Goal: Check status: Check status

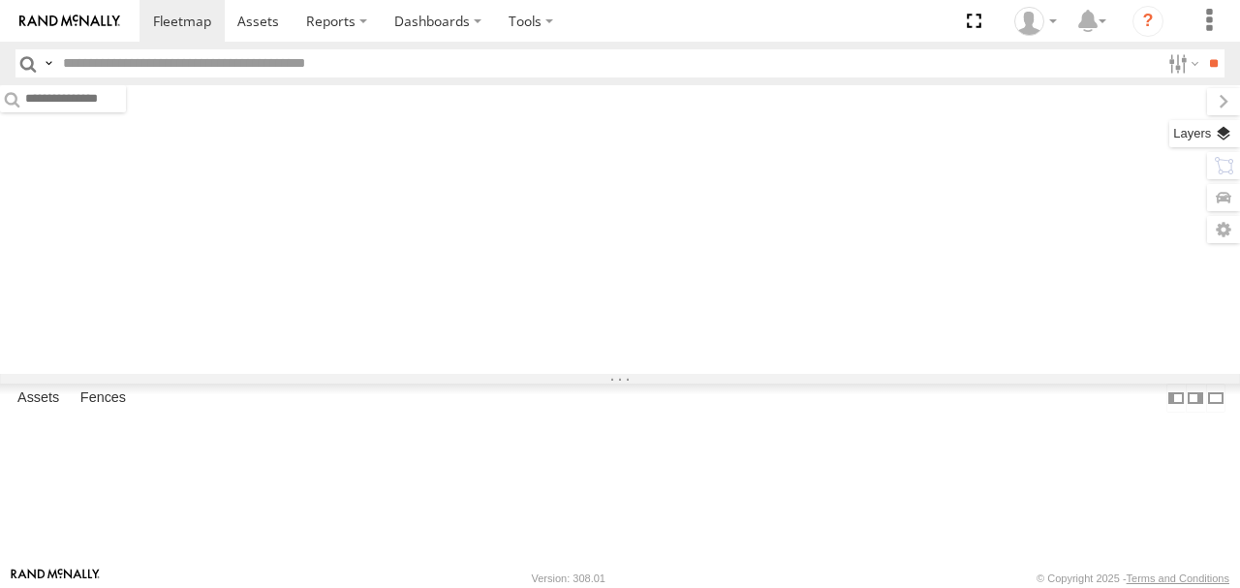
click at [1222, 133] on label at bounding box center [1204, 133] width 71 height 27
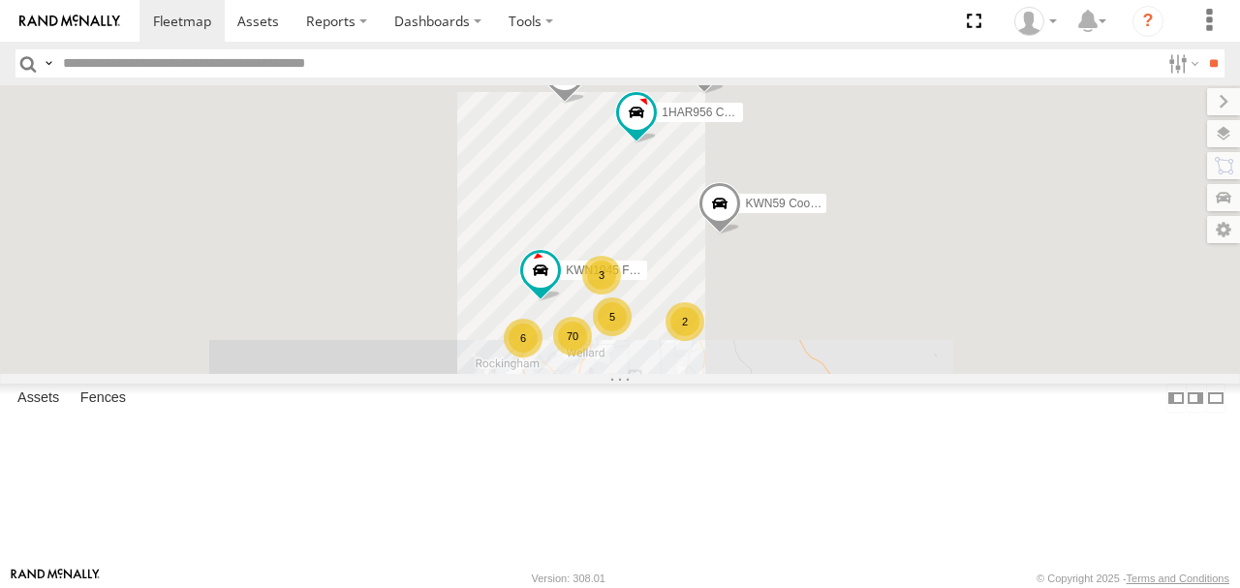
click at [0, 0] on span "Basemaps" at bounding box center [0, 0] width 0 height 0
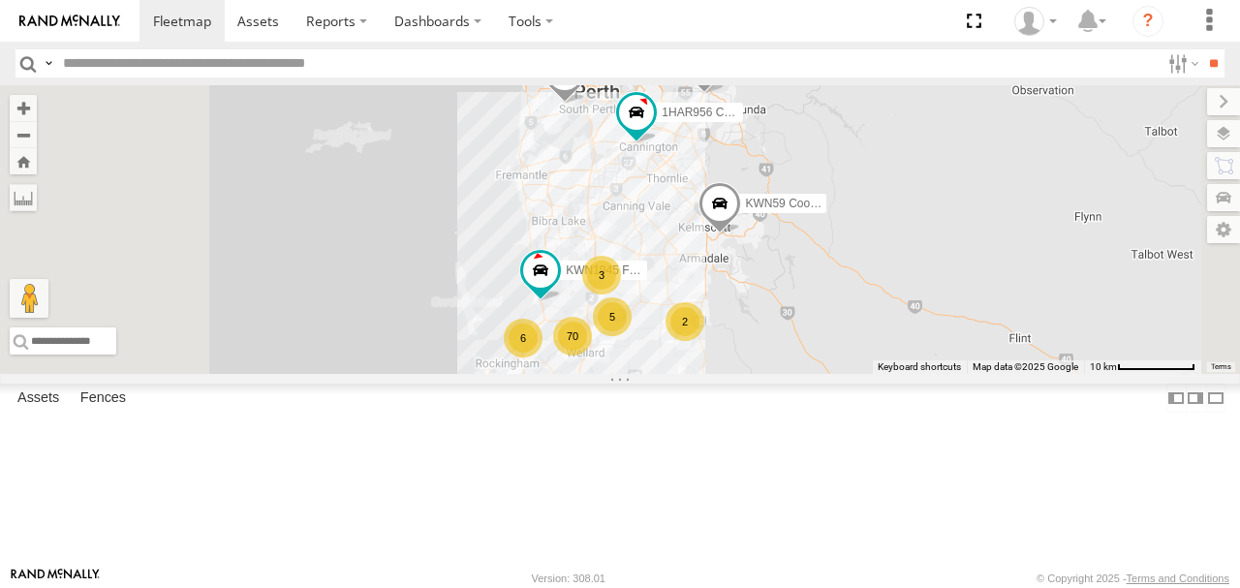
click at [0, 0] on span "Satellite + Roadmap" at bounding box center [0, 0] width 0 height 0
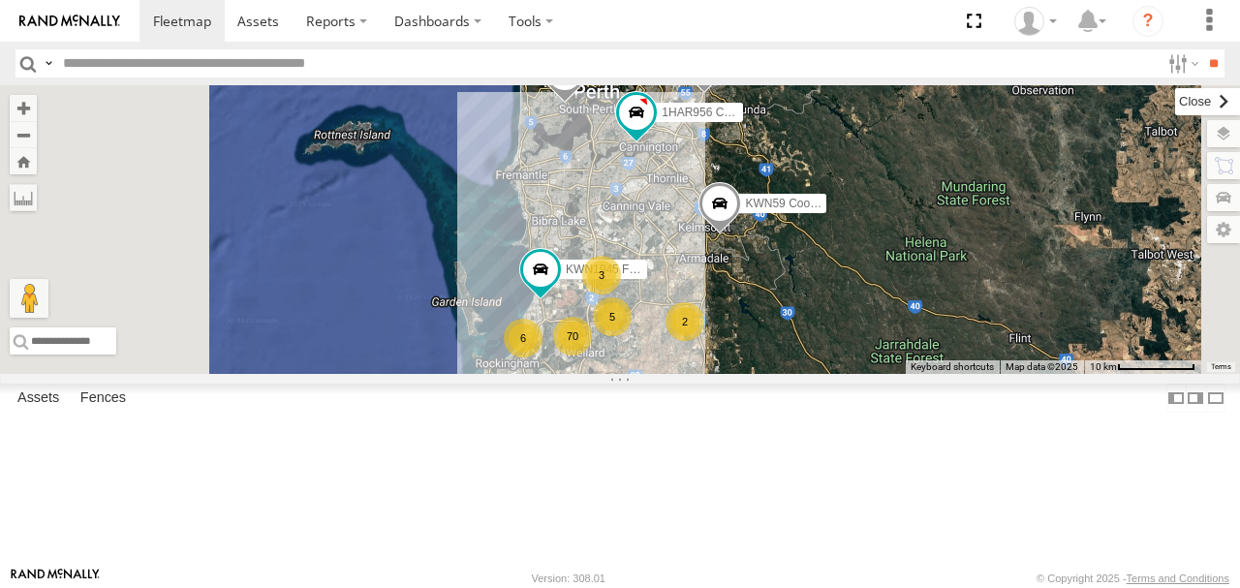
click at [1175, 100] on label at bounding box center [1207, 101] width 65 height 27
click at [426, 72] on input "text" at bounding box center [607, 63] width 1104 height 28
type input "****"
click at [1202, 49] on input "**" at bounding box center [1213, 63] width 22 height 28
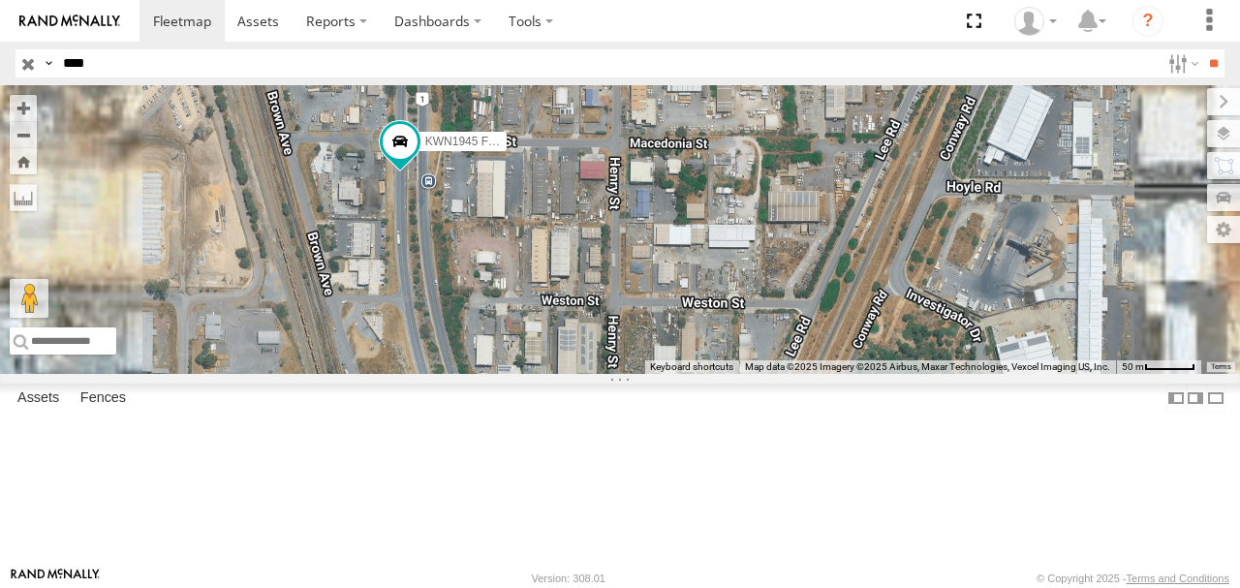
drag, startPoint x: 687, startPoint y: 254, endPoint x: 752, endPoint y: 333, distance: 102.6
click at [752, 336] on div "KWN1945 Flocon" at bounding box center [620, 229] width 1240 height 289
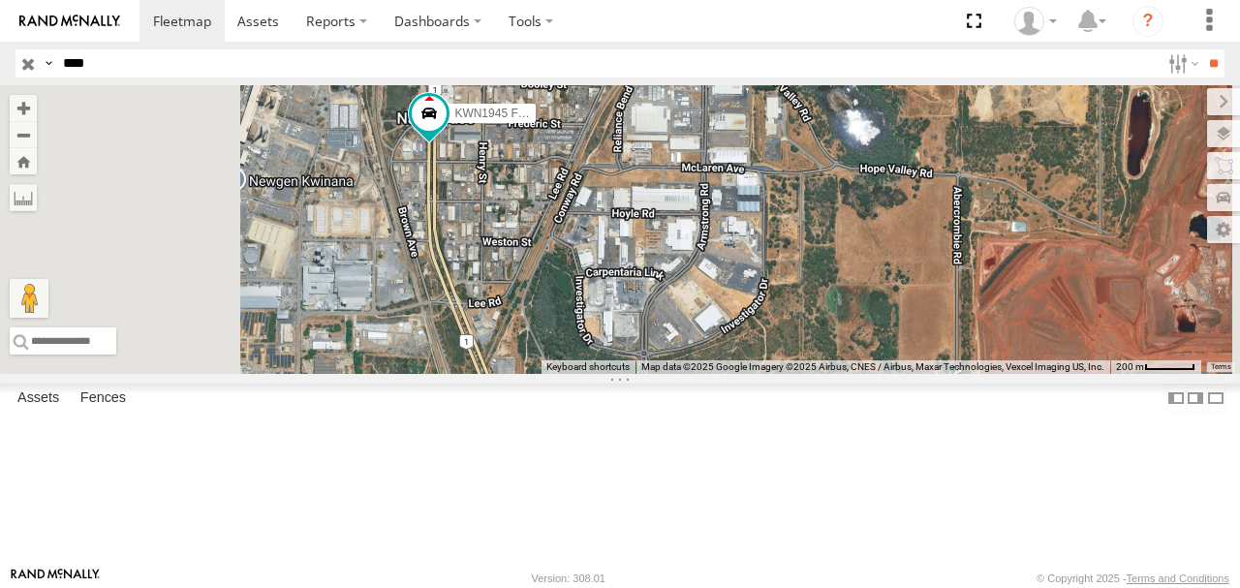
drag, startPoint x: 660, startPoint y: 232, endPoint x: 663, endPoint y: 361, distance: 128.9
click at [664, 363] on div "KWN1945 Flocon" at bounding box center [620, 229] width 1240 height 289
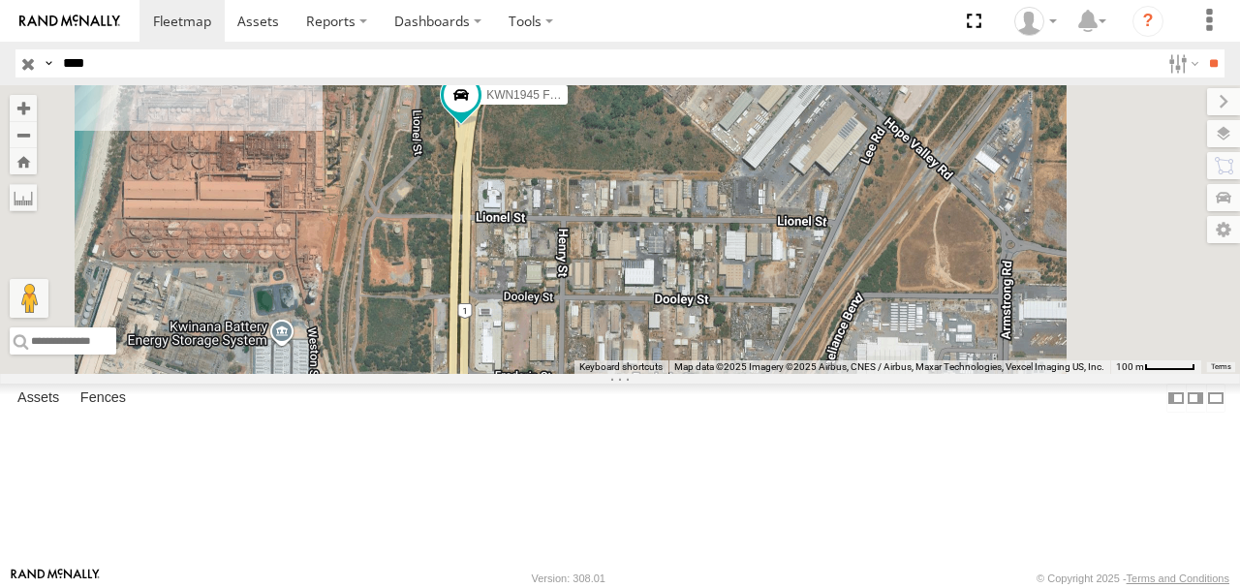
drag, startPoint x: 618, startPoint y: 258, endPoint x: 633, endPoint y: 358, distance: 101.9
click at [633, 358] on div "KWN1945 Flocon" at bounding box center [620, 229] width 1240 height 289
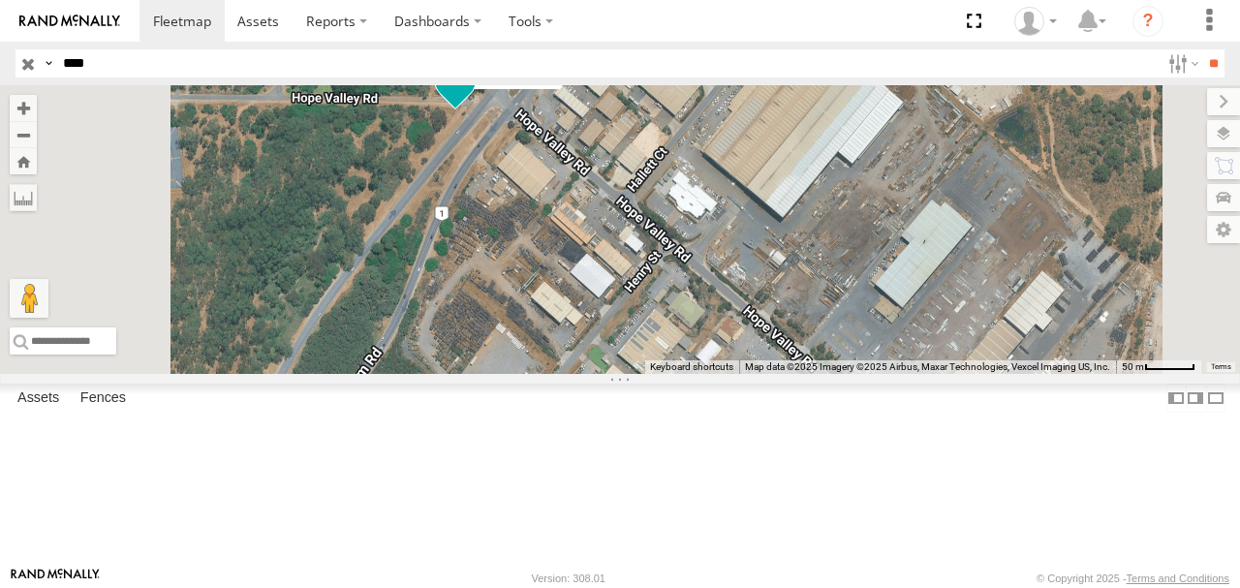
click at [473, 98] on span at bounding box center [455, 80] width 35 height 35
click at [481, 89] on label at bounding box center [463, 83] width 38 height 14
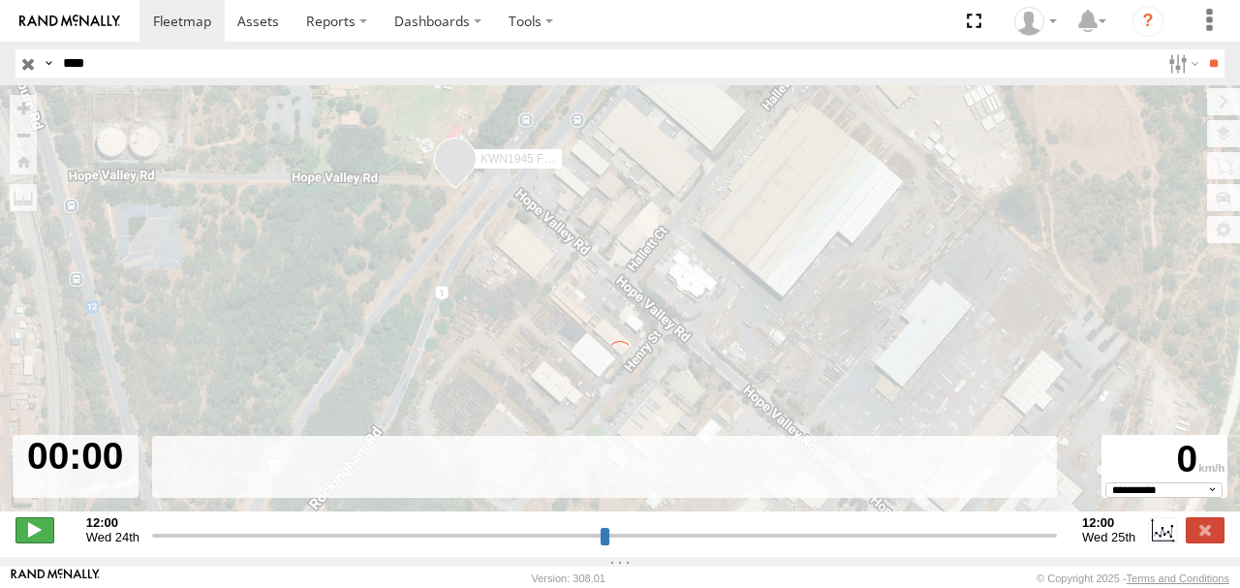
click at [36, 537] on span at bounding box center [34, 529] width 39 height 25
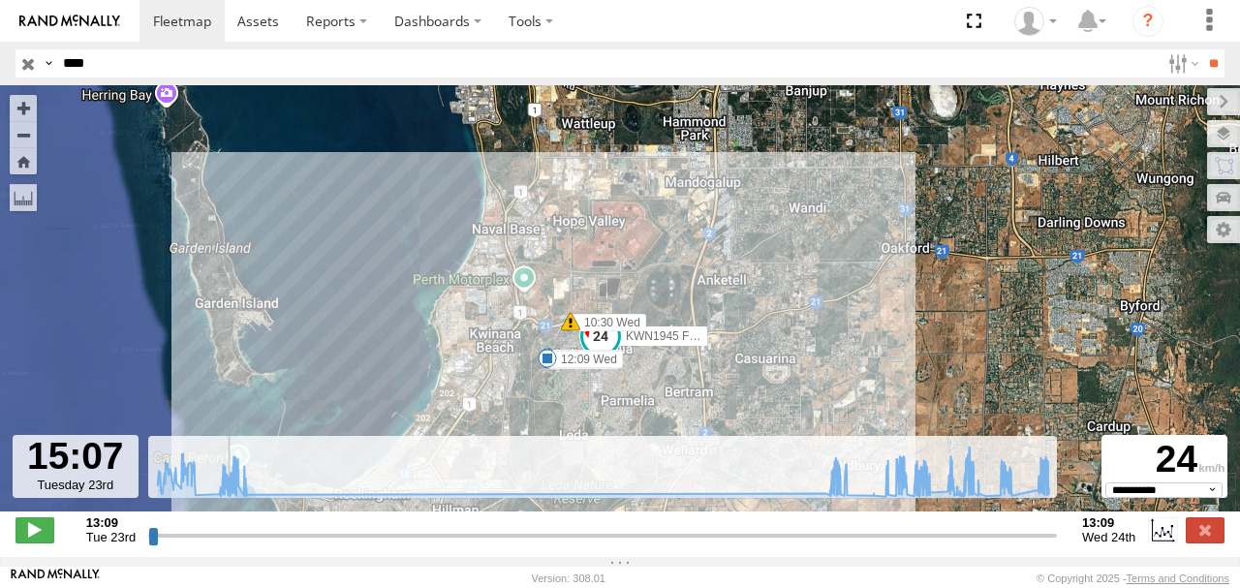
drag, startPoint x: 155, startPoint y: 550, endPoint x: 225, endPoint y: 544, distance: 70.0
click at [225, 544] on input "range" at bounding box center [602, 535] width 908 height 18
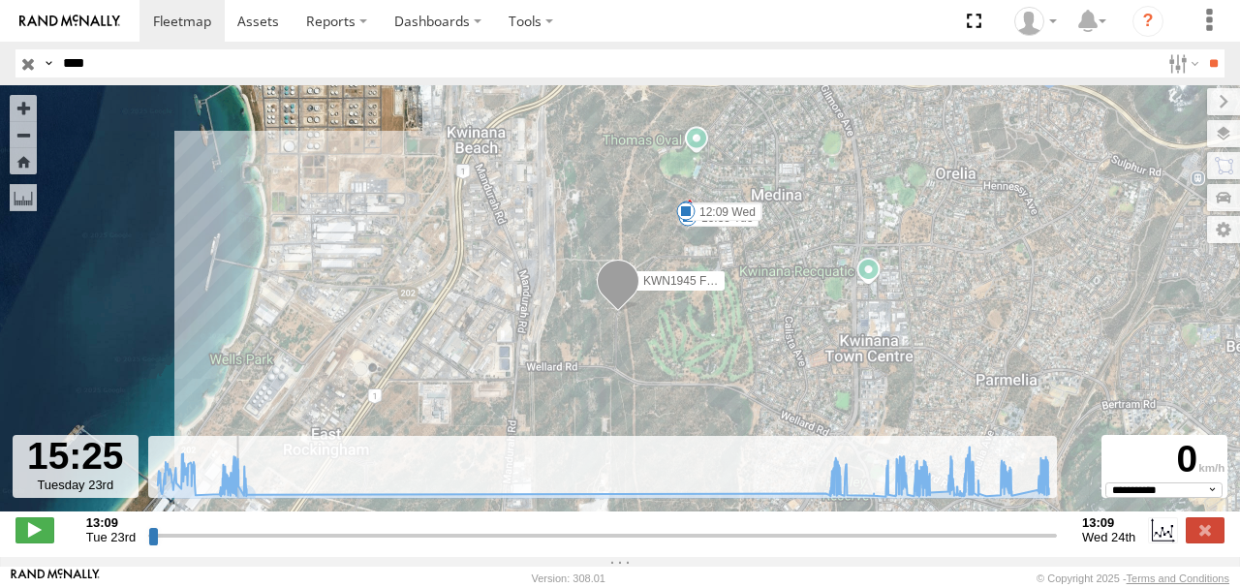
drag, startPoint x: 618, startPoint y: 245, endPoint x: 364, endPoint y: 345, distance: 272.6
click at [374, 356] on div "KWN1945 Flocon 15:35 Tue 09:58 Wed 10:30 Wed 12:09 Wed 5" at bounding box center [620, 308] width 1240 height 446
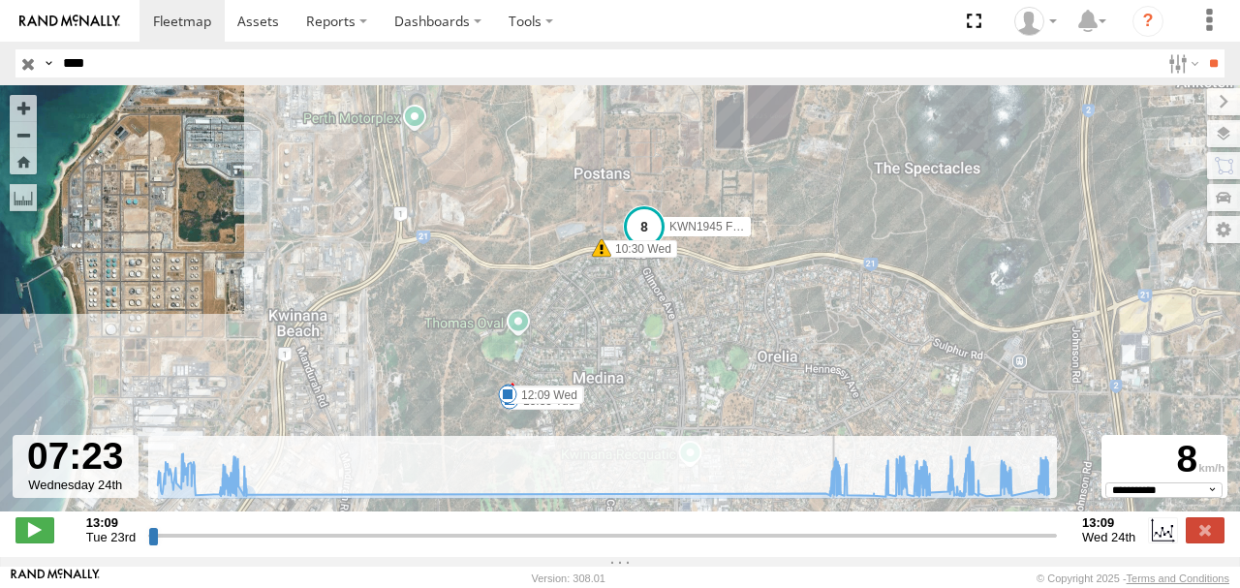
drag, startPoint x: 245, startPoint y: 549, endPoint x: 834, endPoint y: 500, distance: 590.9
click at [834, 526] on input "range" at bounding box center [602, 535] width 908 height 18
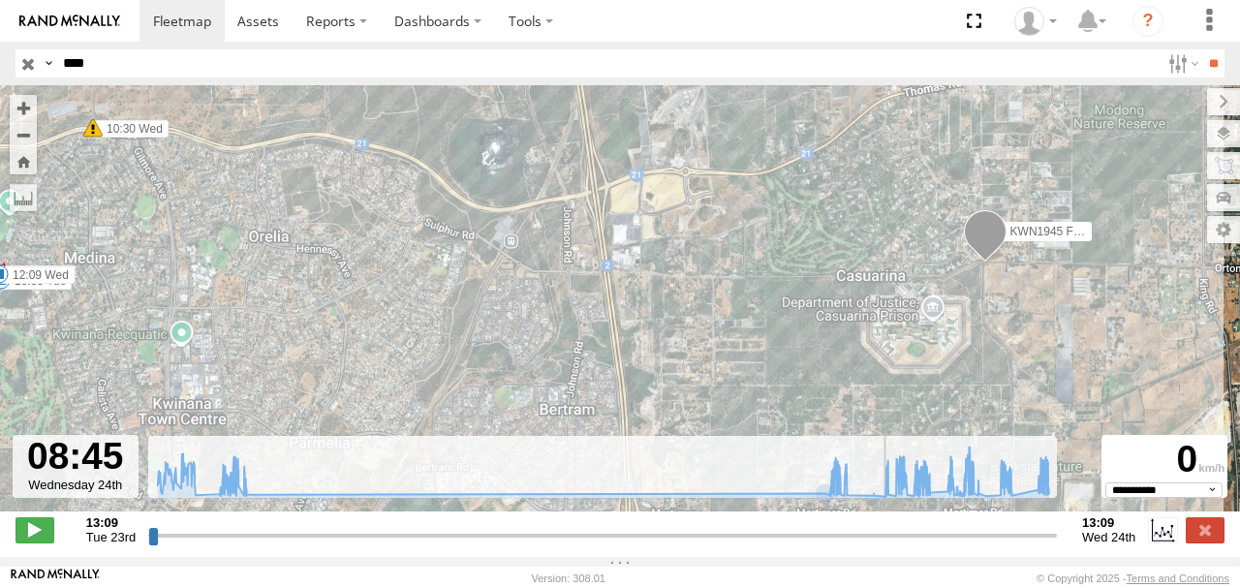
drag, startPoint x: 861, startPoint y: 545, endPoint x: 886, endPoint y: 543, distance: 25.3
click at [886, 543] on input "range" at bounding box center [602, 535] width 908 height 18
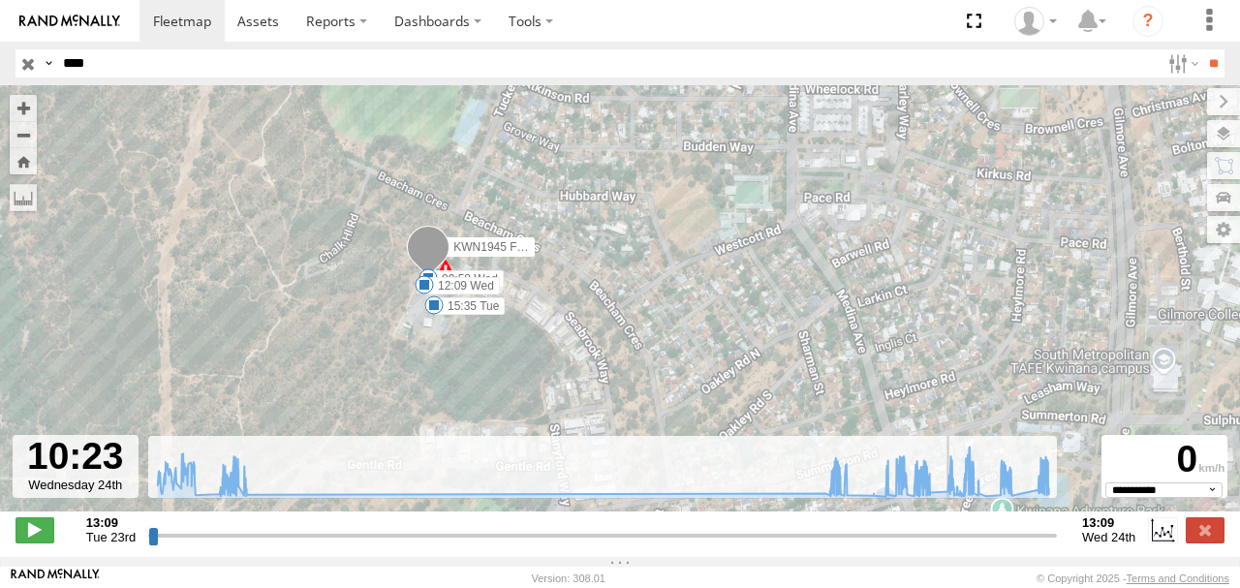
drag, startPoint x: 935, startPoint y: 548, endPoint x: 947, endPoint y: 548, distance: 12.6
click at [947, 544] on input "range" at bounding box center [602, 535] width 908 height 18
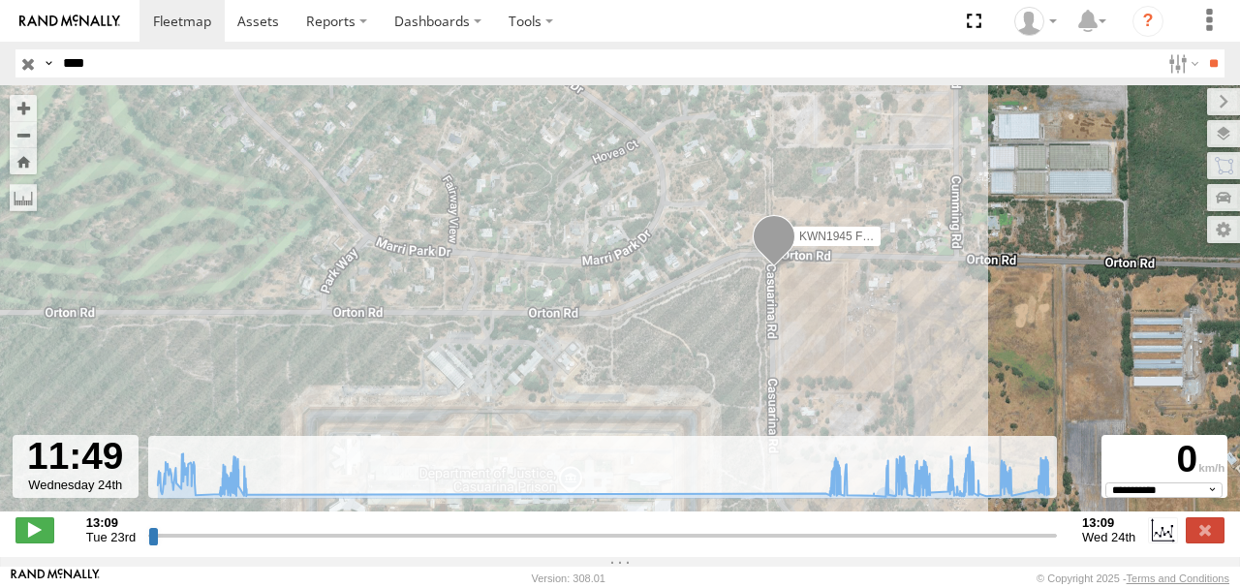
drag, startPoint x: 978, startPoint y: 546, endPoint x: 1001, endPoint y: 547, distance: 23.3
click at [1001, 544] on input "range" at bounding box center [602, 535] width 908 height 18
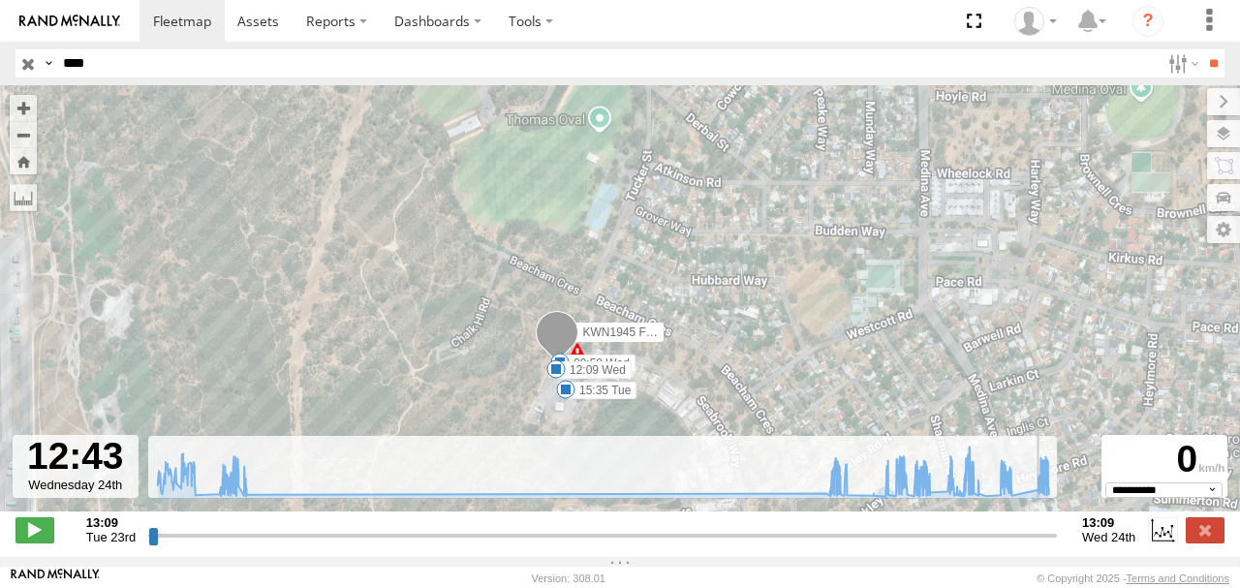
drag, startPoint x: 1015, startPoint y: 540, endPoint x: 1034, endPoint y: 540, distance: 19.4
click at [1034, 540] on input "range" at bounding box center [602, 535] width 908 height 18
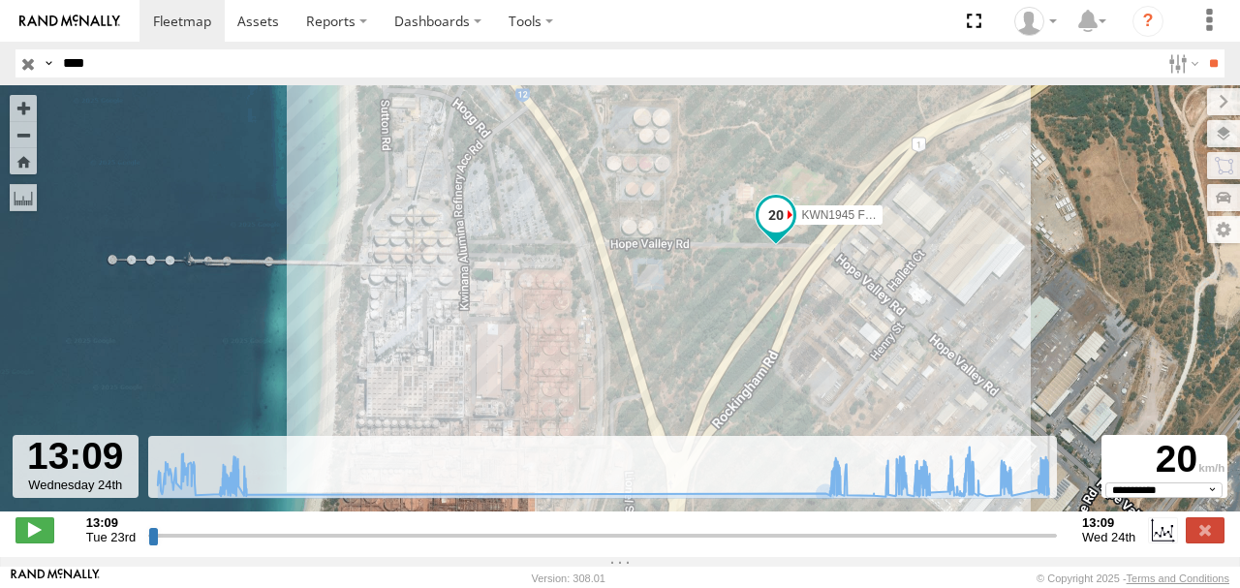
type input "**********"
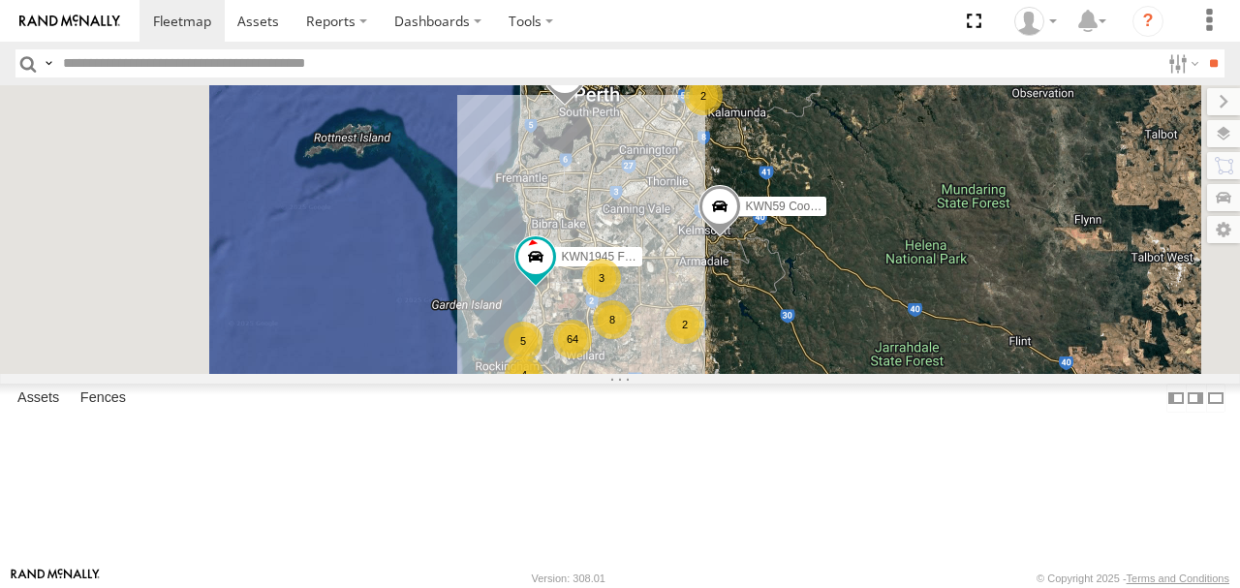
click at [252, 66] on input "text" at bounding box center [607, 63] width 1104 height 28
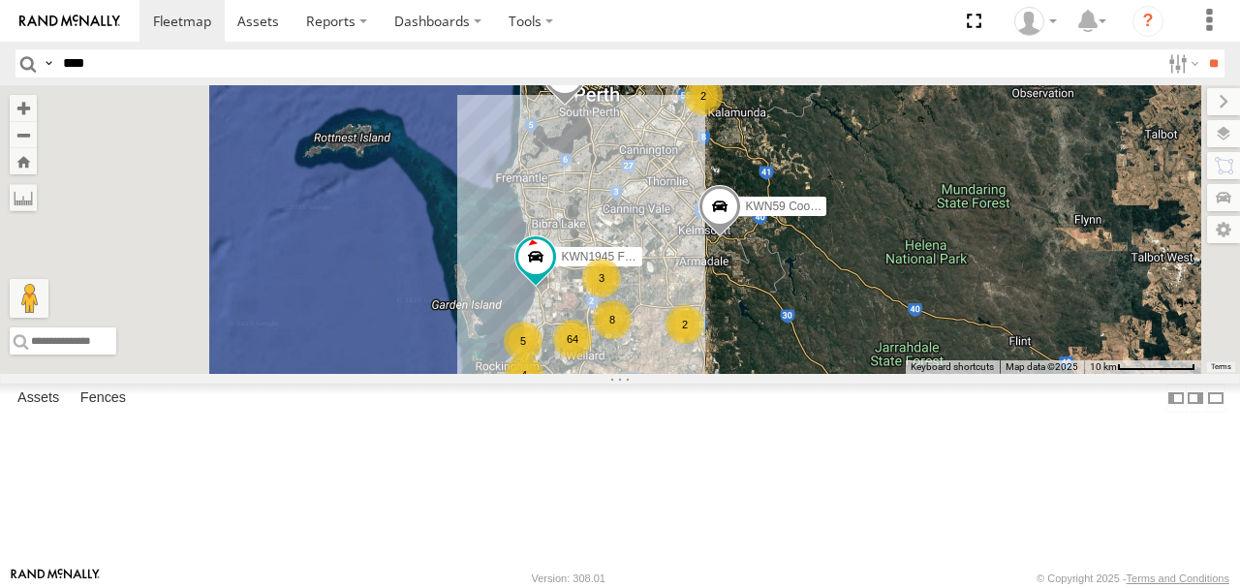
type input "****"
click at [1202, 49] on input "**" at bounding box center [1213, 63] width 22 height 28
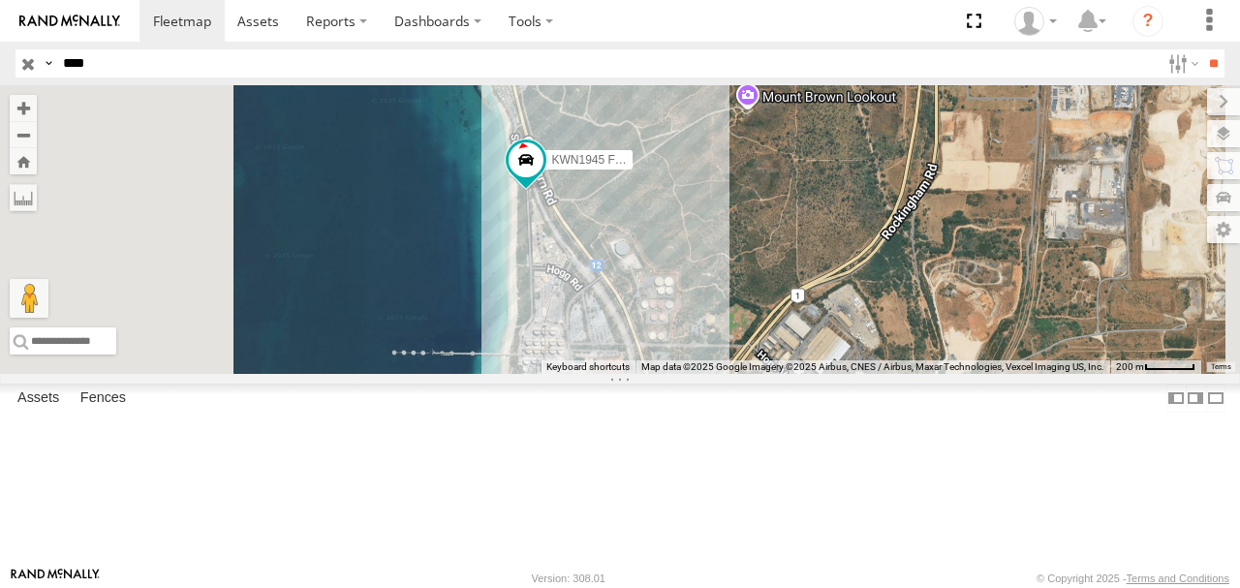
drag, startPoint x: 760, startPoint y: 314, endPoint x: 771, endPoint y: 399, distance: 85.9
click at [773, 374] on div "KWN1945 Flocon" at bounding box center [620, 229] width 1240 height 289
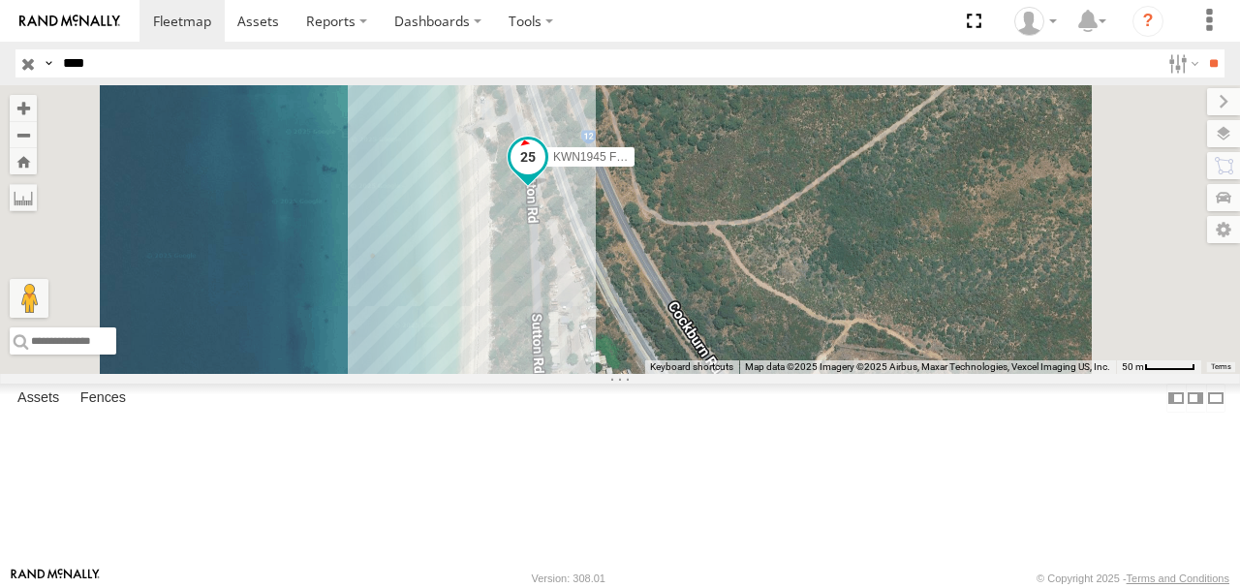
click at [545, 174] on span at bounding box center [527, 156] width 35 height 35
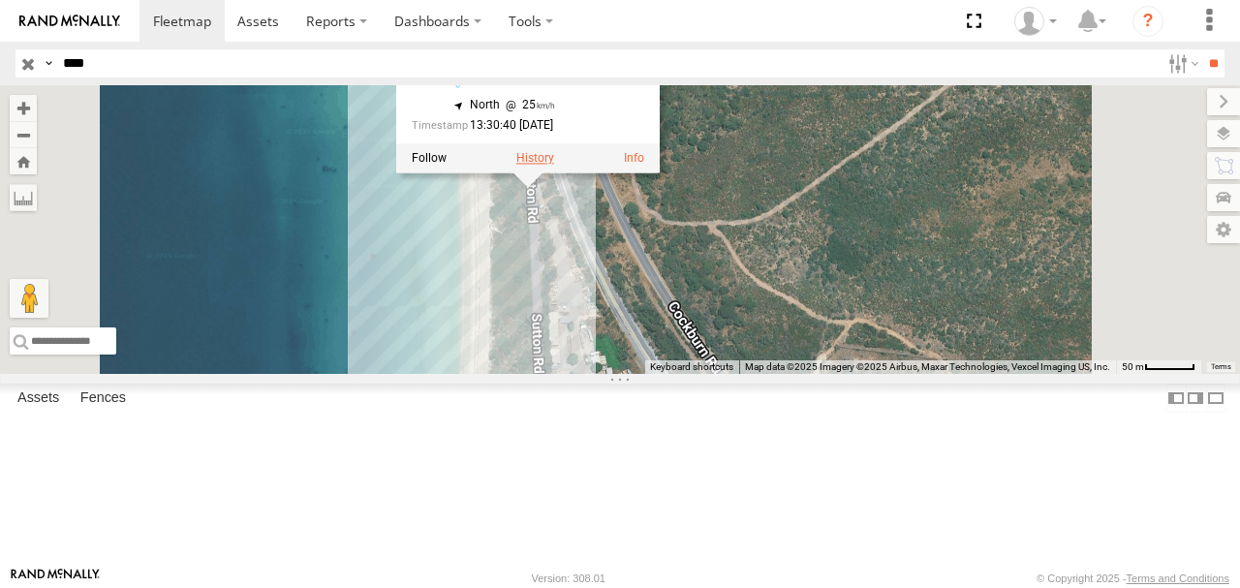
click at [554, 166] on label at bounding box center [535, 159] width 38 height 14
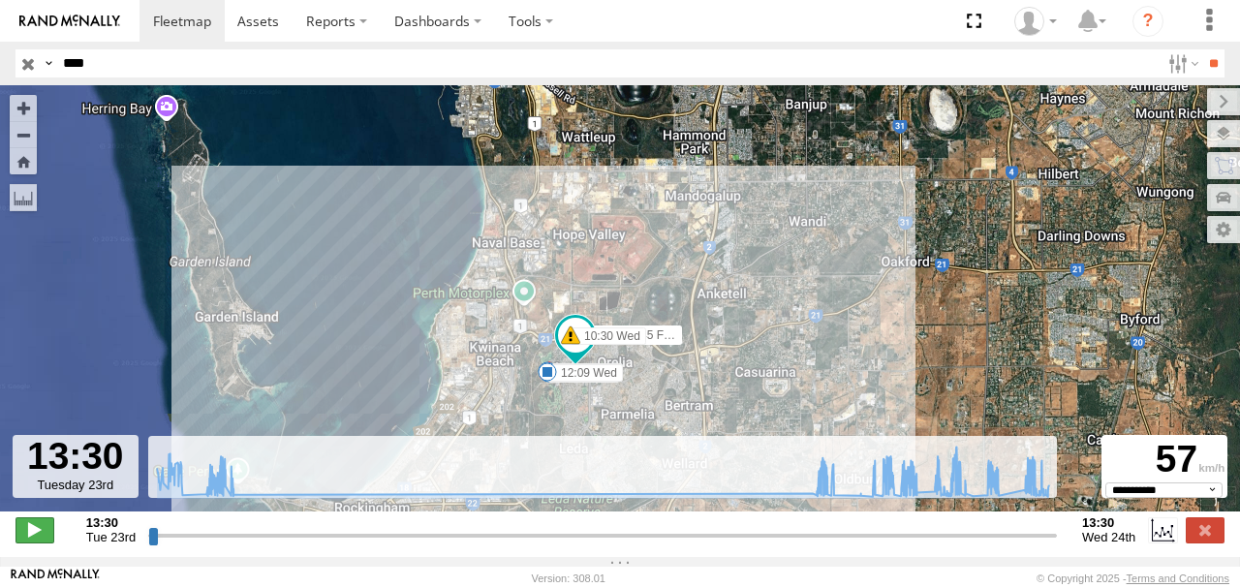
click at [32, 535] on span at bounding box center [34, 529] width 39 height 25
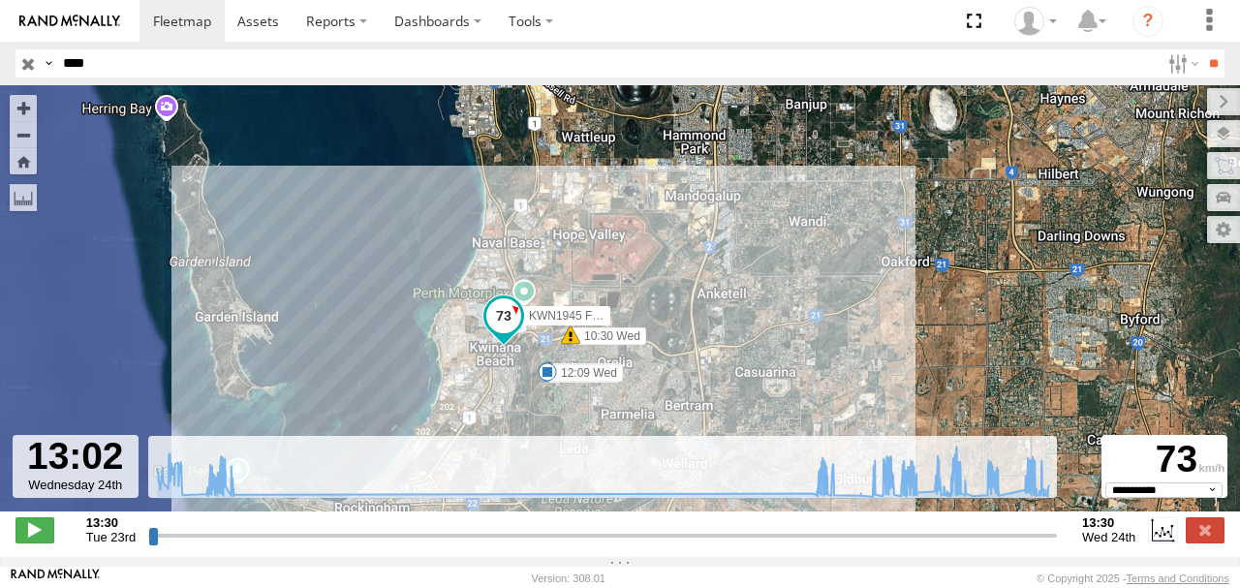
drag, startPoint x: 155, startPoint y: 542, endPoint x: 1034, endPoint y: 491, distance: 880.9
click at [1034, 526] on input "range" at bounding box center [602, 535] width 908 height 18
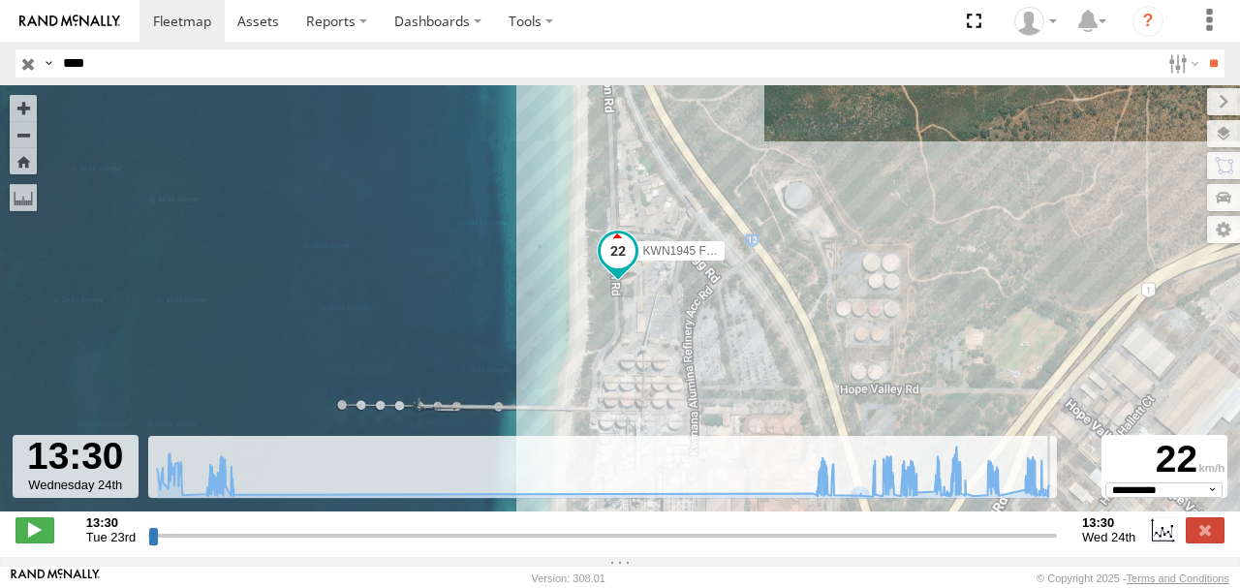
type input "**********"
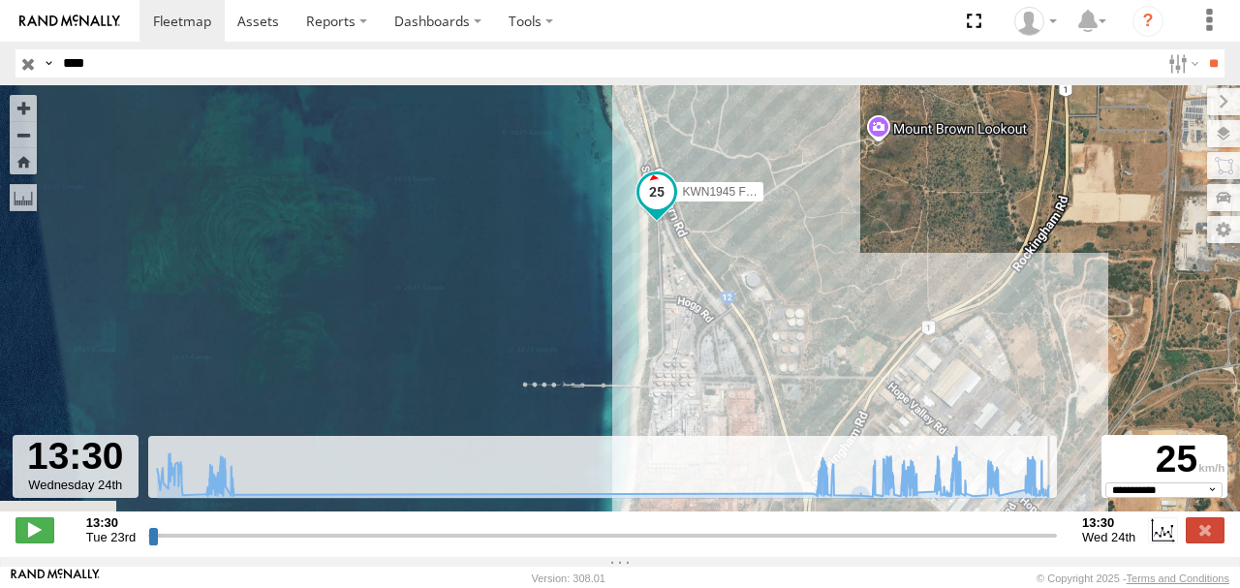
drag, startPoint x: 618, startPoint y: 269, endPoint x: 630, endPoint y: 231, distance: 40.4
click at [630, 231] on div "KWN1945 Flocon 15:35 Tue 09:58 Wed 10:30 Wed 12:09 Wed" at bounding box center [620, 308] width 1240 height 446
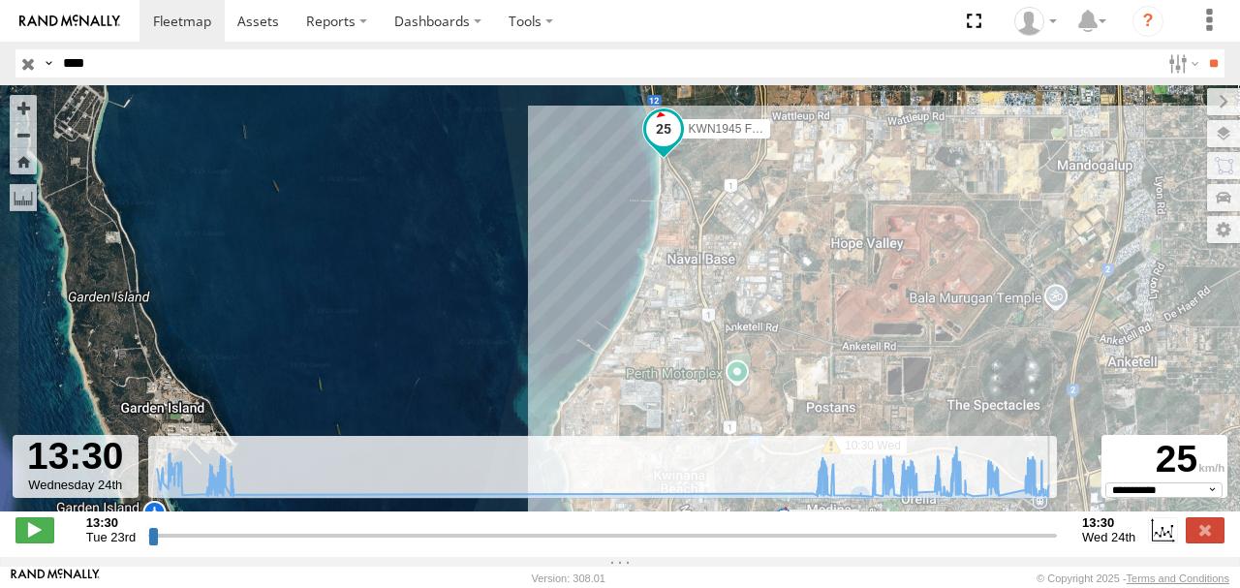
drag, startPoint x: 616, startPoint y: 290, endPoint x: 666, endPoint y: 176, distance: 124.0
click at [666, 176] on div "KWN1945 Flocon 15:35 Tue 09:58 Wed 10:30 Wed 12:09 Wed 5" at bounding box center [620, 308] width 1240 height 446
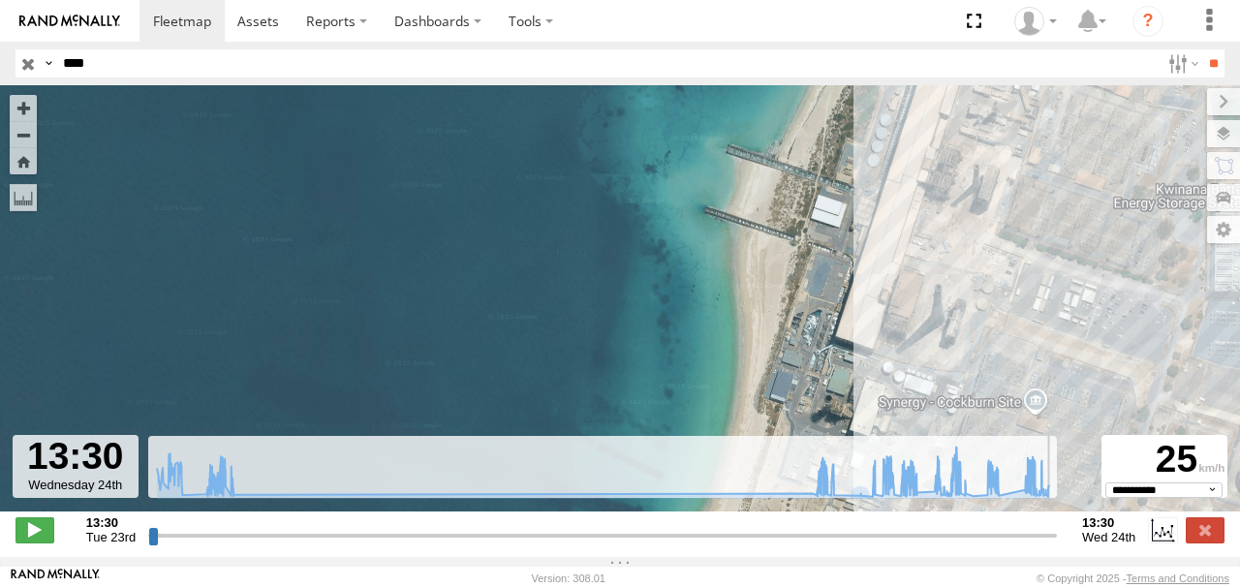
drag, startPoint x: 781, startPoint y: 334, endPoint x: 770, endPoint y: 197, distance: 137.9
click at [774, 203] on div "KWN1945 Flocon 15:35 Tue 09:58 Wed 10:30 Wed 12:09 Wed" at bounding box center [620, 308] width 1240 height 446
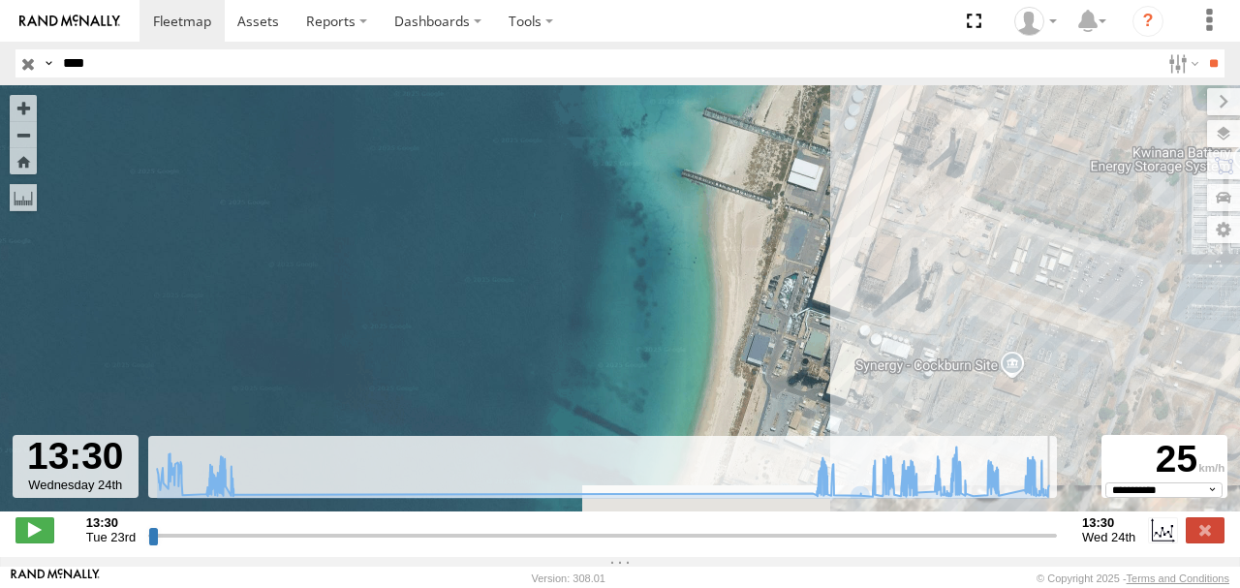
drag, startPoint x: 801, startPoint y: 190, endPoint x: 804, endPoint y: 161, distance: 29.2
click at [804, 161] on div "KWN1945 Flocon 15:35 Tue 09:58 Wed 10:30 Wed 12:09 Wed" at bounding box center [620, 308] width 1240 height 446
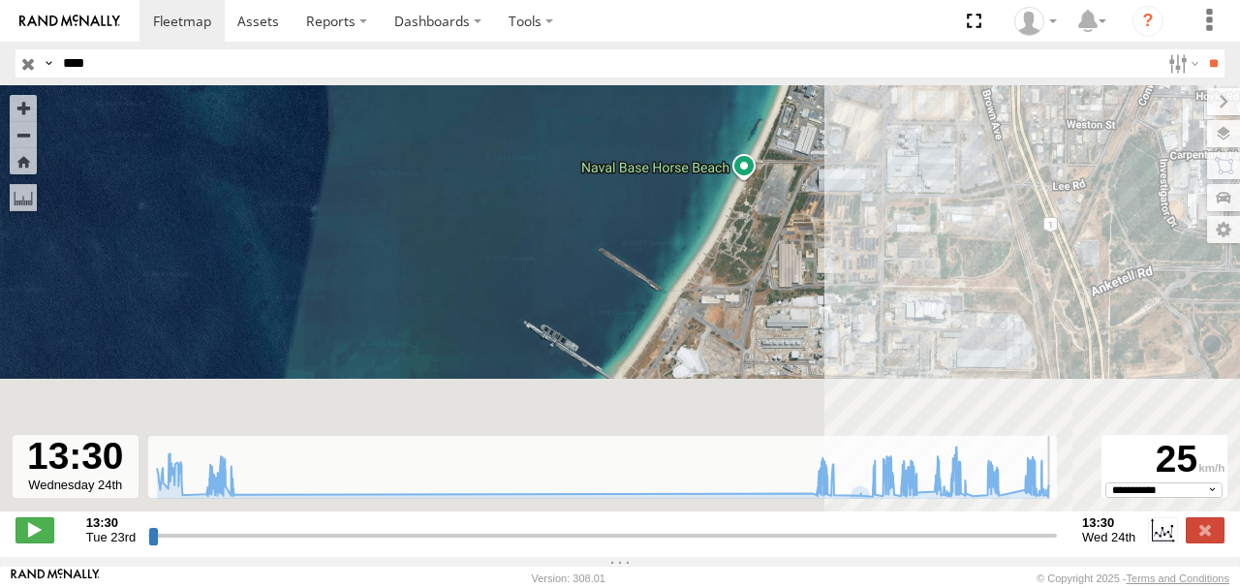
drag, startPoint x: 726, startPoint y: 382, endPoint x: 787, endPoint y: 122, distance: 266.6
click at [787, 122] on div "KWN1945 Flocon 15:35 Tue 09:58 Wed 10:30 Wed 12:09 Wed" at bounding box center [620, 308] width 1240 height 446
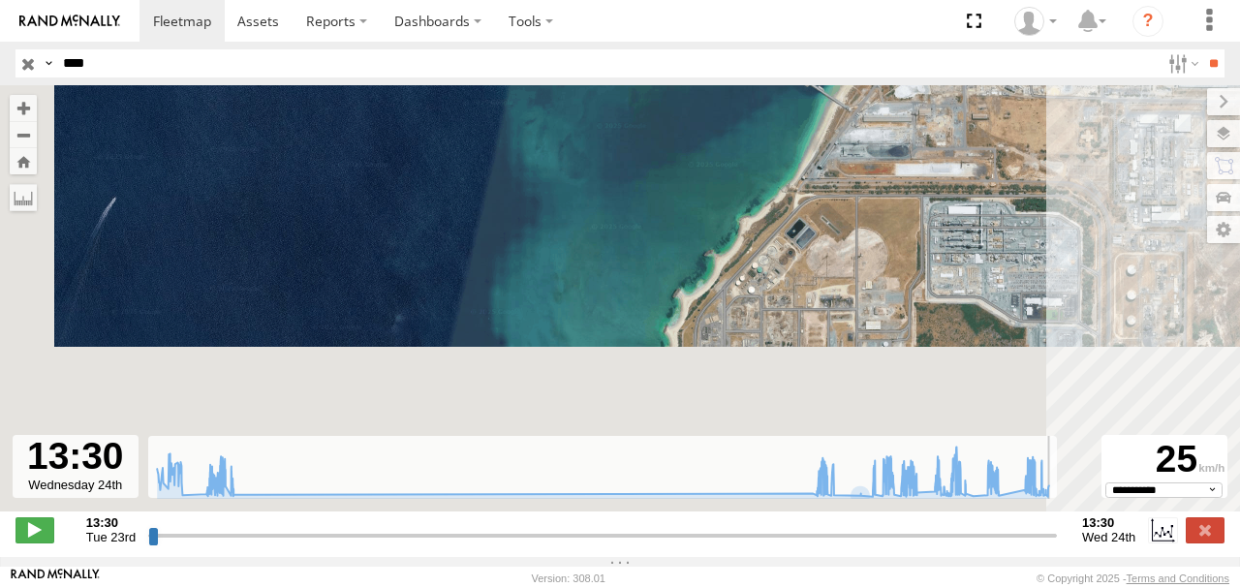
drag, startPoint x: 734, startPoint y: 203, endPoint x: 909, endPoint y: 25, distance: 250.0
click at [908, 25] on body at bounding box center [620, 294] width 1240 height 588
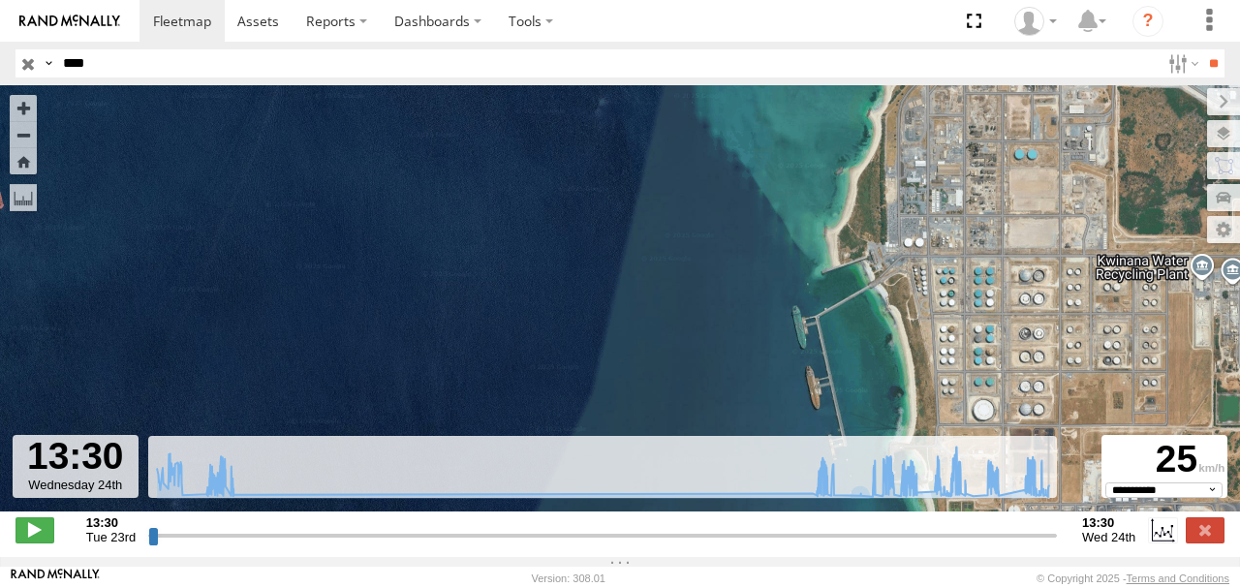
drag, startPoint x: 891, startPoint y: 316, endPoint x: 736, endPoint y: 364, distance: 162.3
click at [736, 366] on div "KWN1945 Flocon 15:35 Tue 09:58 Wed 10:30 Wed 12:09 Wed" at bounding box center [620, 308] width 1240 height 446
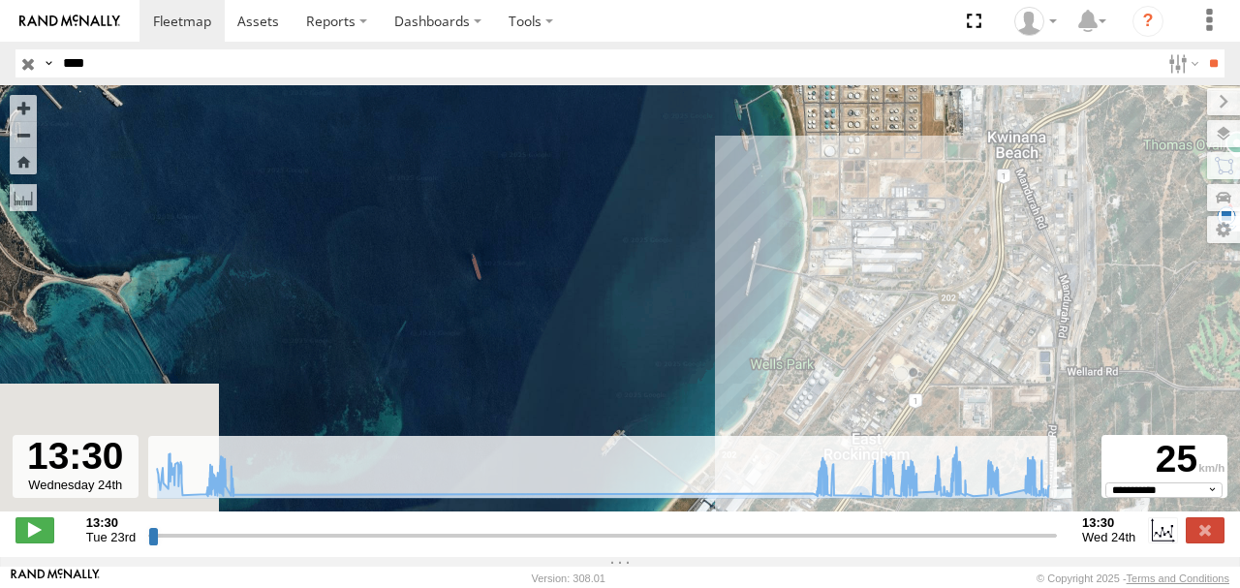
drag, startPoint x: 884, startPoint y: 320, endPoint x: 891, endPoint y: 148, distance: 171.6
click at [891, 148] on div "KWN1945 Flocon 15:35 Tue 09:58 Wed 10:30 Wed 12:09 Wed 5" at bounding box center [620, 308] width 1240 height 446
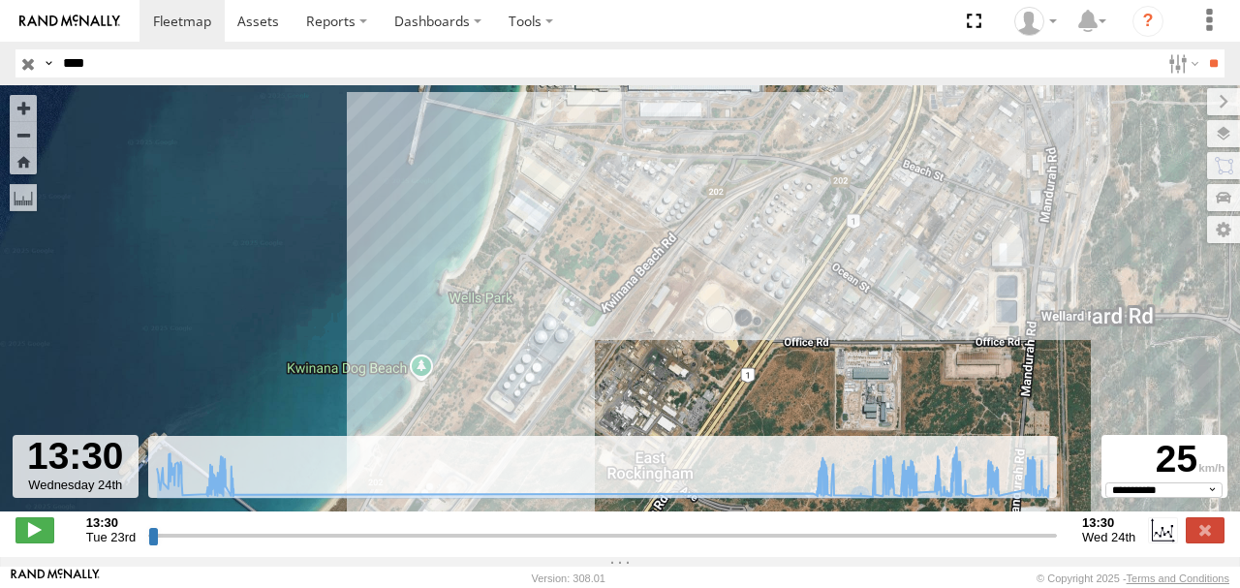
drag, startPoint x: 877, startPoint y: 213, endPoint x: 738, endPoint y: 245, distance: 143.1
click at [591, 287] on div "KWN1945 Flocon 15:35 Tue 09:58 Wed 10:30 Wed 12:09 Wed" at bounding box center [620, 308] width 1240 height 446
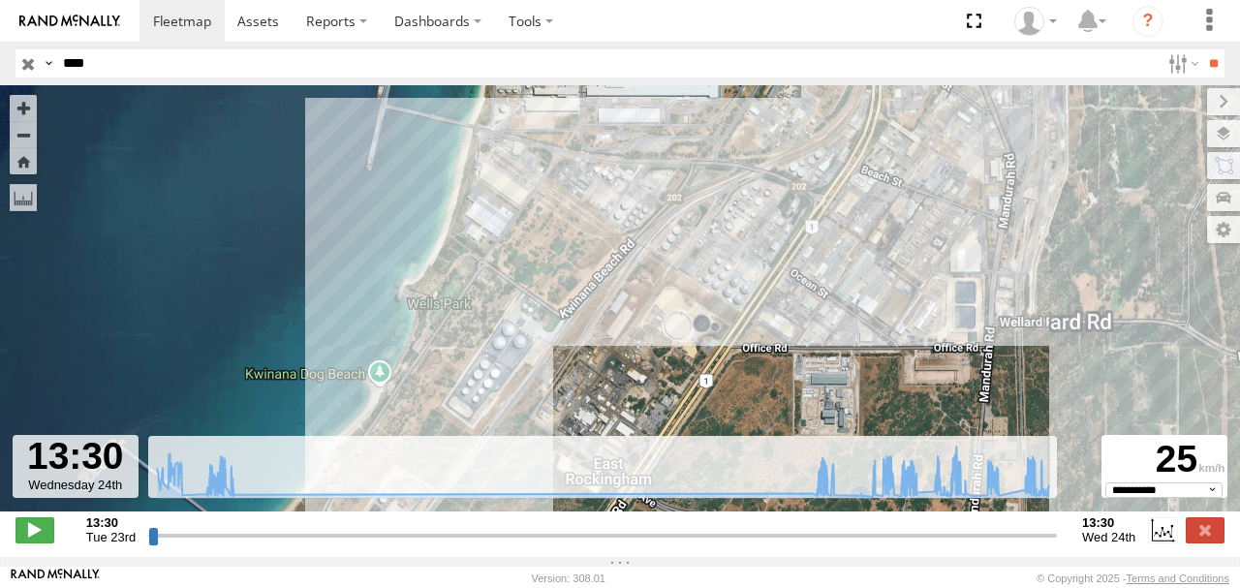
drag, startPoint x: 910, startPoint y: 216, endPoint x: 482, endPoint y: 304, distance: 437.1
click at [482, 305] on div "KWN1945 Flocon 15:35 Tue 09:58 Wed 10:30 Wed 12:09 Wed" at bounding box center [620, 308] width 1240 height 446
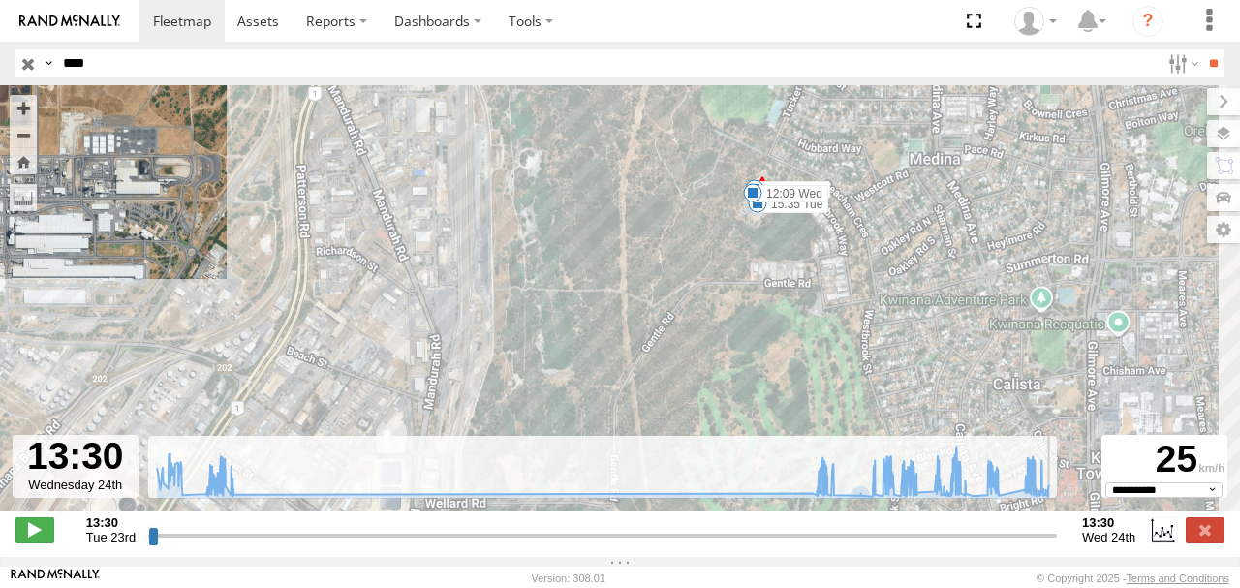
drag, startPoint x: 718, startPoint y: 231, endPoint x: 681, endPoint y: 296, distance: 75.4
click at [681, 296] on div "KWN1945 Flocon 15:35 Tue 09:58 Wed 10:30 Wed 12:09 Wed 5" at bounding box center [620, 308] width 1240 height 446
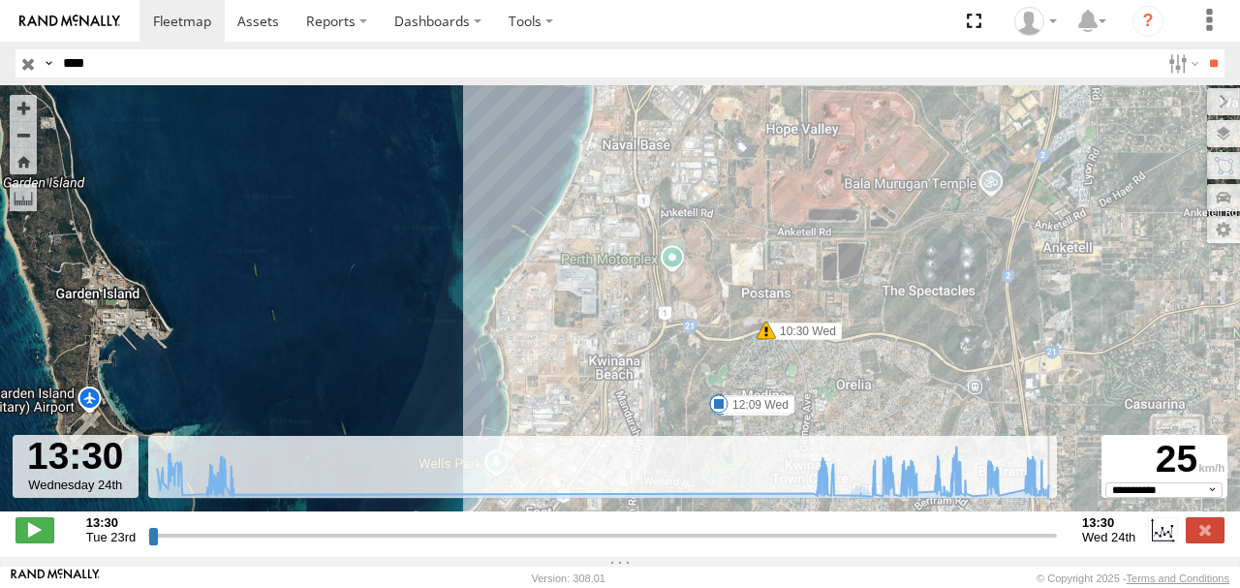
drag, startPoint x: 654, startPoint y: 215, endPoint x: 690, endPoint y: 400, distance: 188.4
click at [690, 400] on div "KWN1945 Flocon 15:35 Tue 09:58 Wed 10:30 Wed 12:09 Wed 5" at bounding box center [620, 308] width 1240 height 446
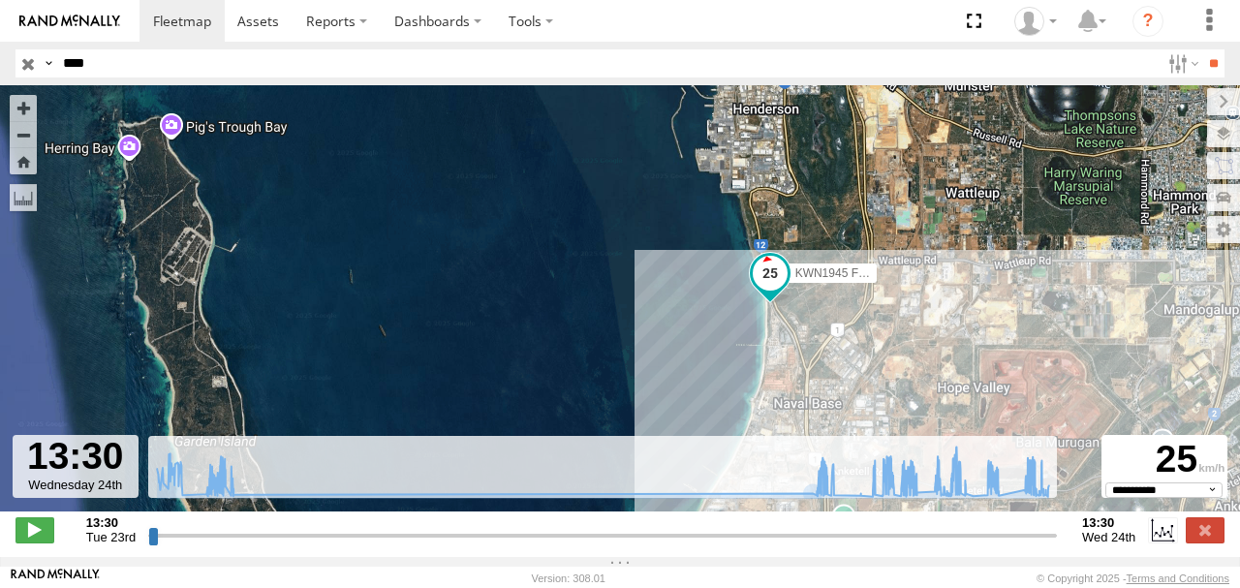
drag, startPoint x: 726, startPoint y: 498, endPoint x: 824, endPoint y: 479, distance: 99.5
click at [823, 511] on div "KWN1945 Flocon 15:35 Tue 09:58 Wed 10:30 Wed 12:09 Wed 5" at bounding box center [620, 308] width 1240 height 446
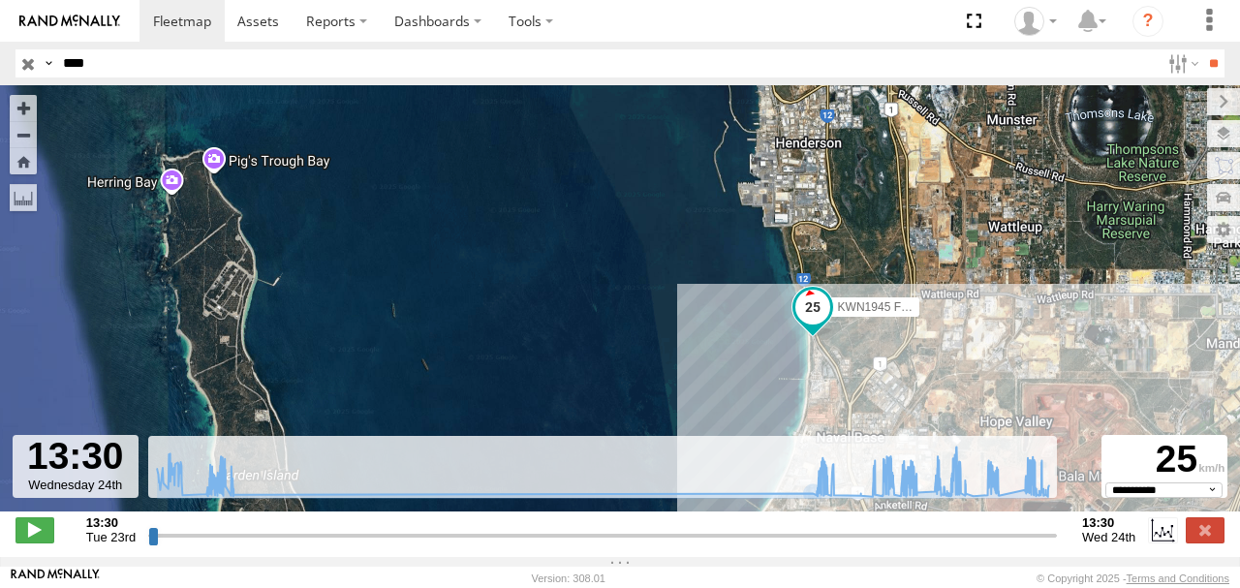
drag, startPoint x: 729, startPoint y: 356, endPoint x: 674, endPoint y: 356, distance: 55.2
click at [674, 356] on div "KWN1945 Flocon 15:35 Tue 09:58 Wed 10:30 Wed 12:09 Wed 5" at bounding box center [620, 308] width 1240 height 446
